Goal: Task Accomplishment & Management: Manage account settings

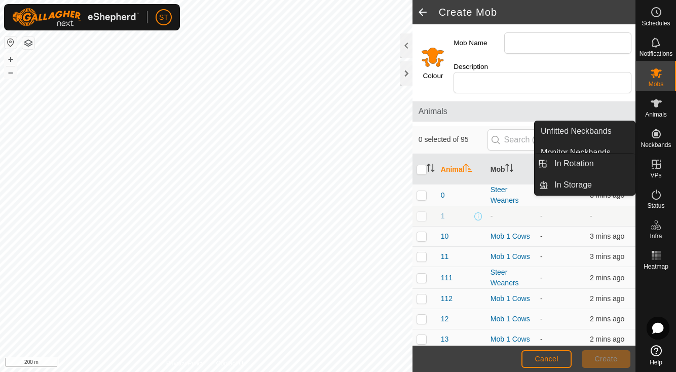
click at [658, 164] on icon at bounding box center [656, 164] width 9 height 9
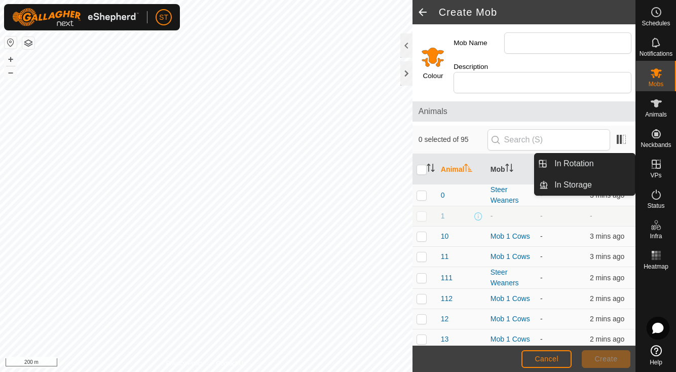
click at [659, 165] on icon at bounding box center [657, 164] width 12 height 12
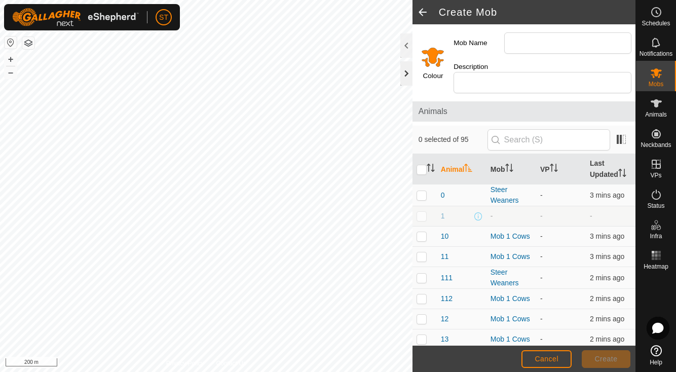
click at [406, 75] on div at bounding box center [407, 73] width 12 height 24
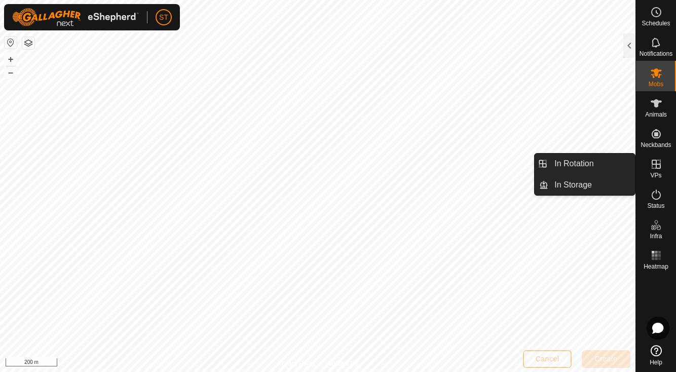
click at [658, 164] on icon at bounding box center [656, 164] width 9 height 9
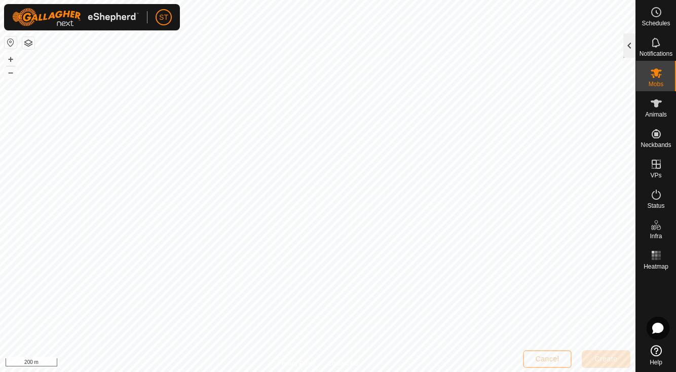
click at [630, 44] on div at bounding box center [630, 45] width 12 height 24
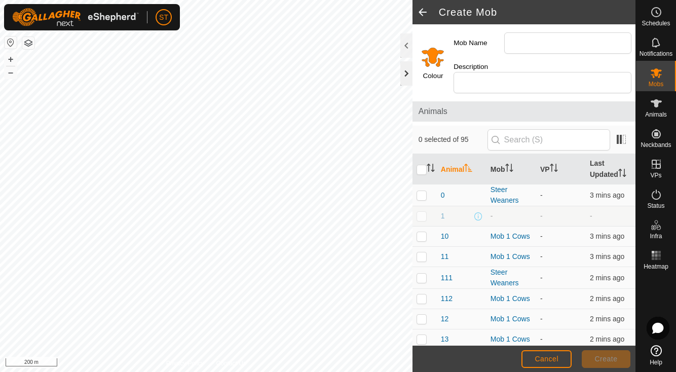
click at [408, 74] on div at bounding box center [407, 73] width 12 height 24
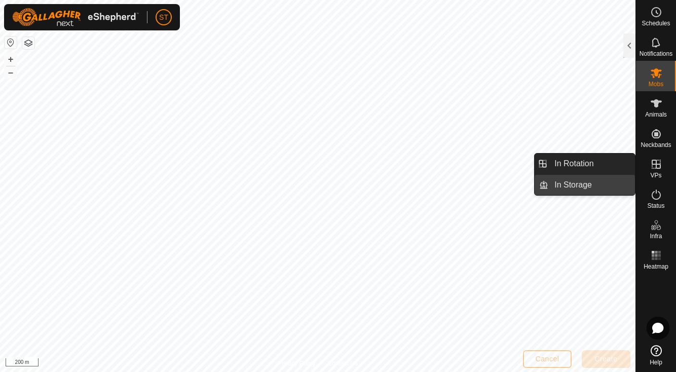
click at [564, 185] on link "In Storage" at bounding box center [592, 185] width 87 height 20
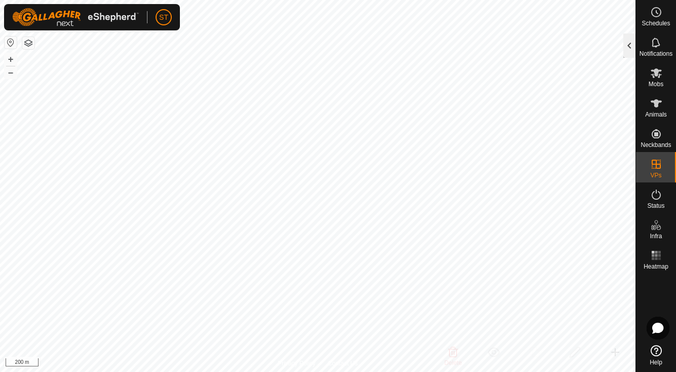
click at [629, 43] on div at bounding box center [630, 45] width 12 height 24
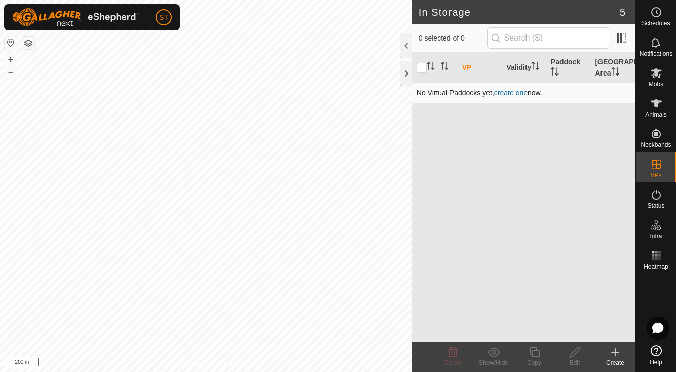
click at [511, 93] on link "create one" at bounding box center [510, 93] width 33 height 8
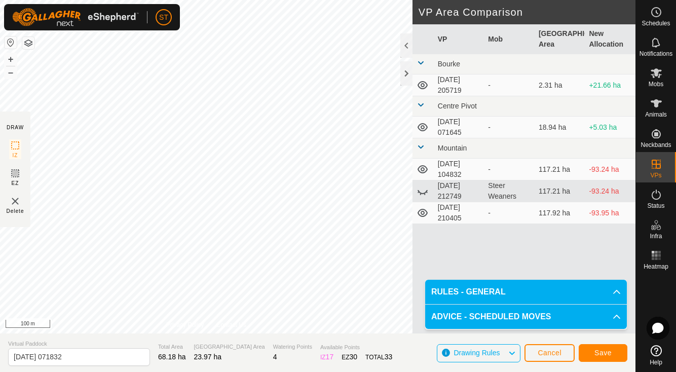
click at [605, 354] on span "Save" at bounding box center [603, 353] width 17 height 8
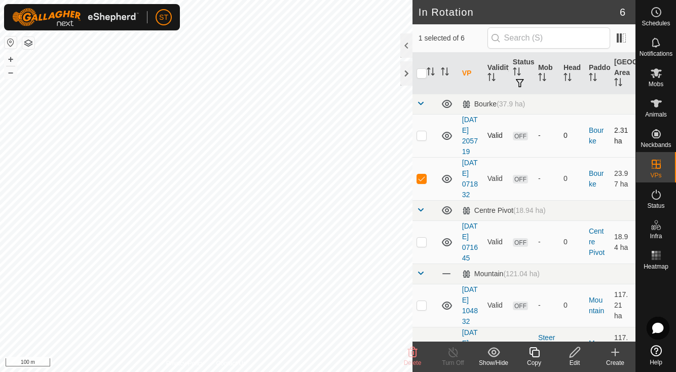
checkbox input "true"
click at [407, 46] on div at bounding box center [407, 45] width 12 height 24
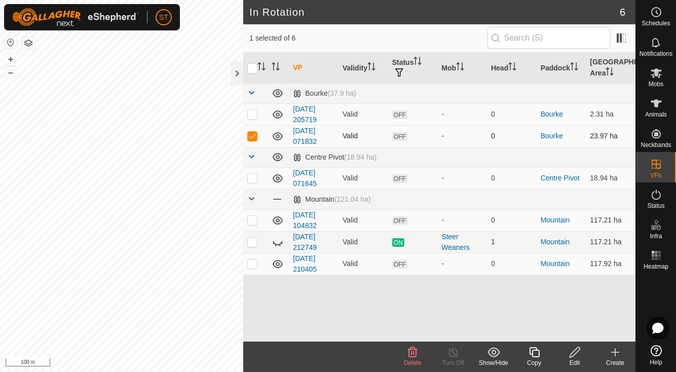
click at [252, 137] on p-checkbox at bounding box center [252, 136] width 10 height 8
checkbox input "false"
click at [254, 179] on p-checkbox at bounding box center [252, 178] width 10 height 8
click at [253, 178] on p-checkbox at bounding box center [252, 178] width 10 height 8
checkbox input "false"
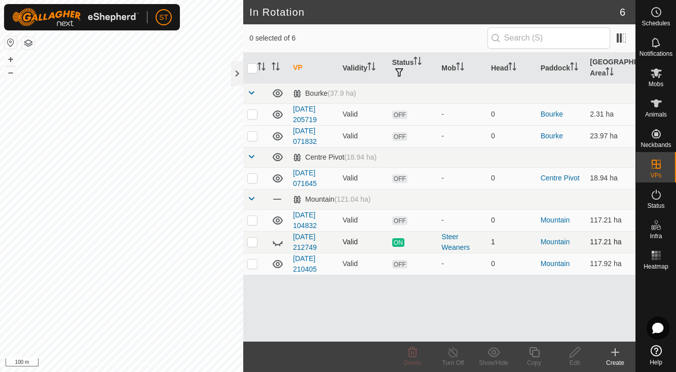
click at [254, 243] on p-checkbox at bounding box center [252, 242] width 10 height 8
click at [252, 243] on p-checkbox at bounding box center [252, 242] width 10 height 8
checkbox input "false"
click at [253, 158] on span at bounding box center [251, 157] width 8 height 8
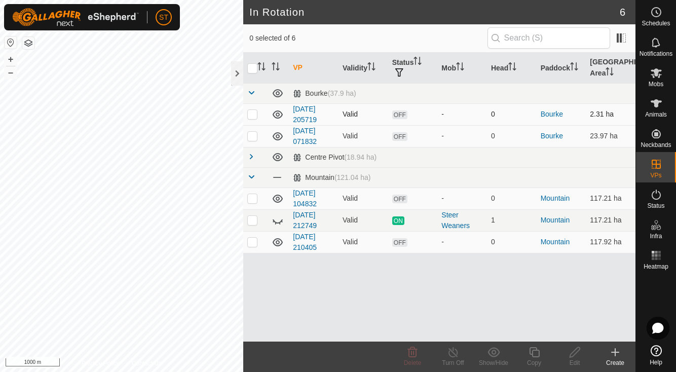
click at [252, 117] on p-checkbox at bounding box center [252, 114] width 10 height 8
click at [251, 113] on p-checkbox at bounding box center [252, 114] width 10 height 8
checkbox input "false"
click at [251, 138] on p-checkbox at bounding box center [252, 136] width 10 height 8
checkbox input "true"
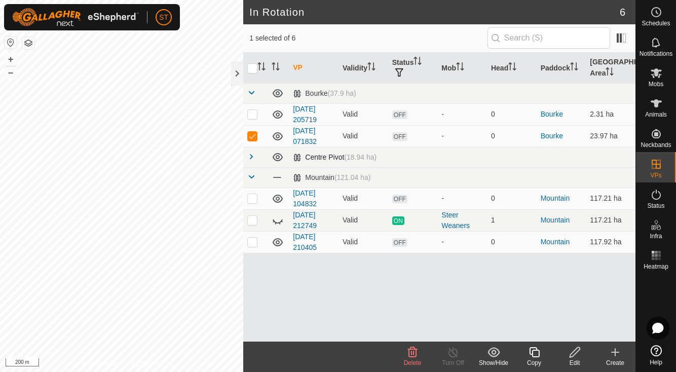
click at [267, 155] on div "In Rotation 6 1 selected of 6 VP Validity Status Mob Head Paddock [GEOGRAPHIC_D…" at bounding box center [318, 186] width 636 height 372
click at [616, 351] on icon at bounding box center [616, 352] width 0 height 7
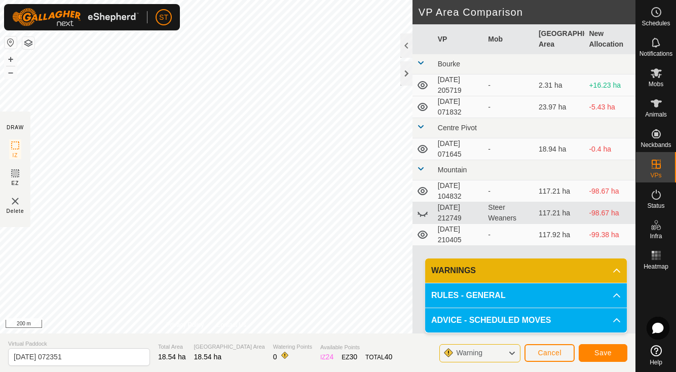
click at [607, 353] on span "Save" at bounding box center [603, 353] width 17 height 8
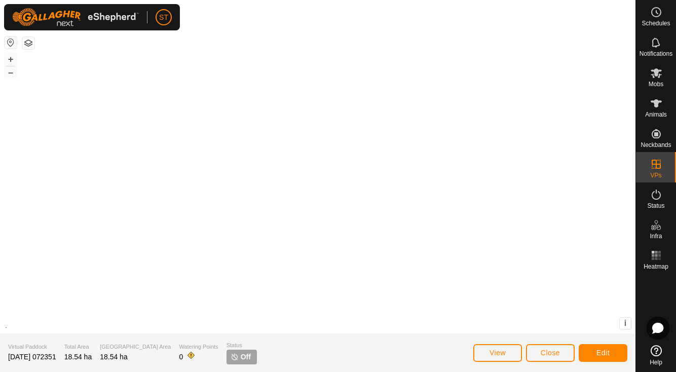
click at [198, 251] on div "+ – ⇧ i" at bounding box center [318, 167] width 636 height 334
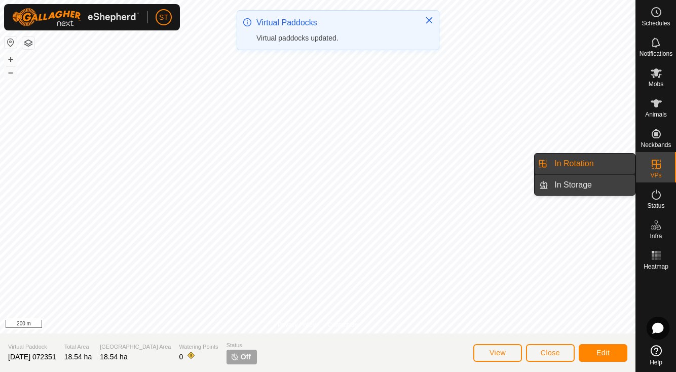
click at [560, 185] on link "In Storage" at bounding box center [592, 185] width 87 height 20
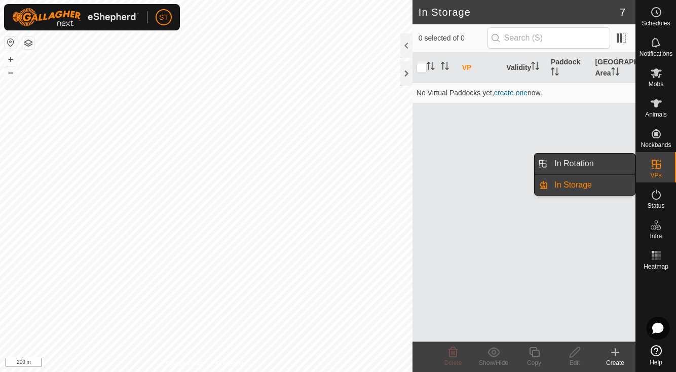
click at [575, 160] on link "In Rotation" at bounding box center [592, 164] width 87 height 20
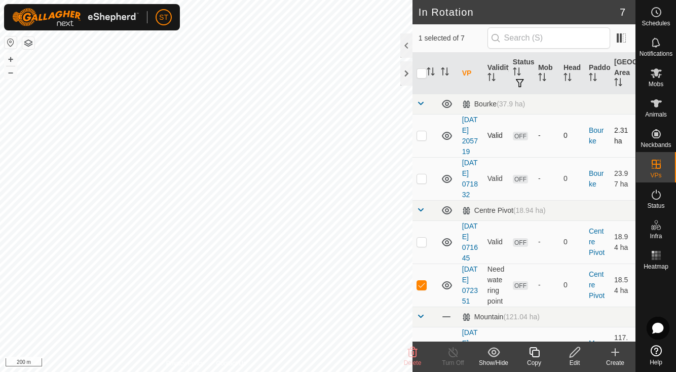
checkbox input "true"
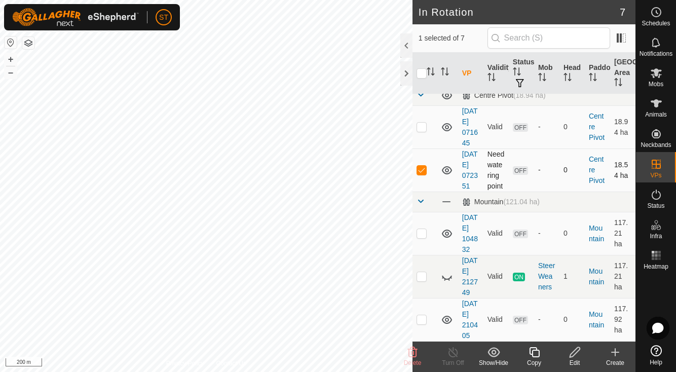
scroll to position [143, 0]
